Goal: Information Seeking & Learning: Learn about a topic

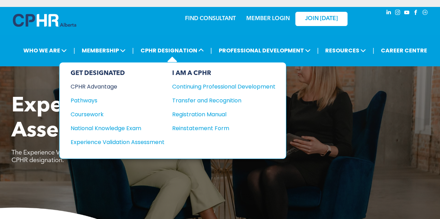
click at [105, 84] on div "CPHR Advantage" at bounding box center [113, 86] width 84 height 9
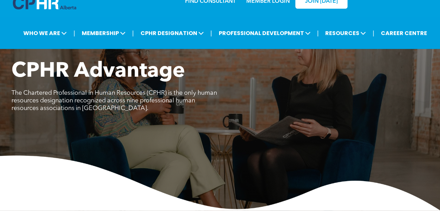
scroll to position [18, 0]
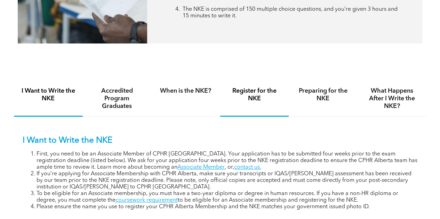
scroll to position [371, 0]
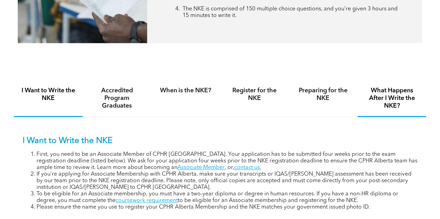
click at [394, 109] on h4 "What Happens After I Write the NKE?" at bounding box center [391, 98] width 56 height 23
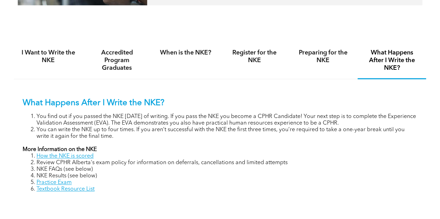
scroll to position [410, 0]
